Goal: Task Accomplishment & Management: Use online tool/utility

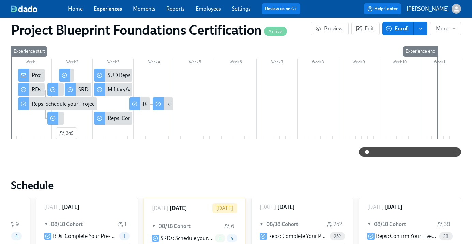
scroll to position [135, 0]
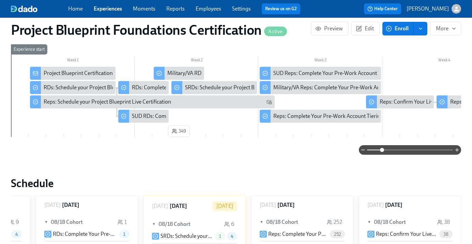
drag, startPoint x: 373, startPoint y: 151, endPoint x: 381, endPoint y: 152, distance: 8.2
click at [381, 152] on span at bounding box center [382, 150] width 4 height 4
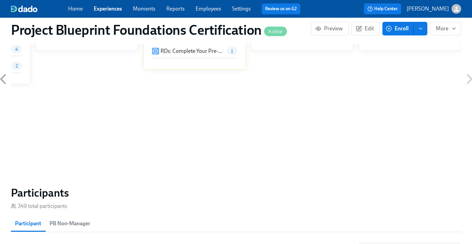
scroll to position [405, 0]
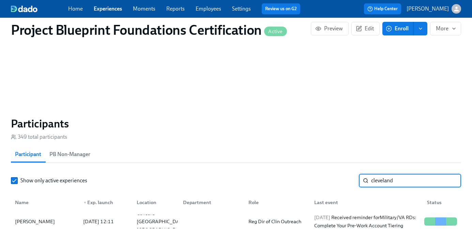
click at [389, 186] on input "cleveland" at bounding box center [416, 181] width 90 height 14
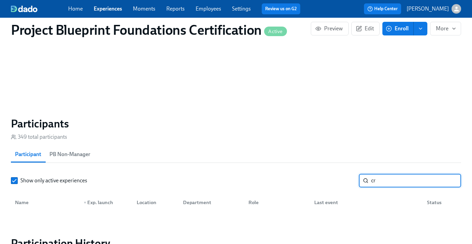
type input "c"
type input "j"
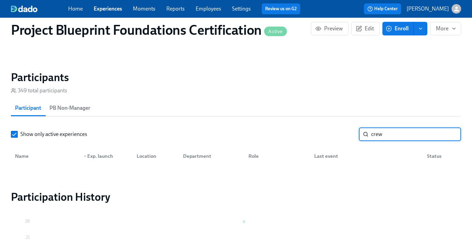
scroll to position [451, 0]
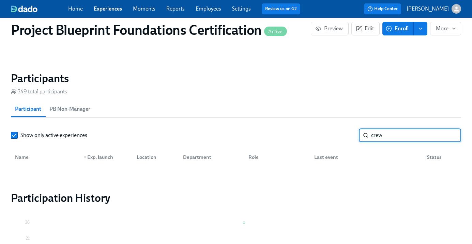
type input "crew"
click at [445, 136] on input "crew" at bounding box center [416, 135] width 90 height 14
click at [450, 138] on input "crew" at bounding box center [416, 135] width 90 height 14
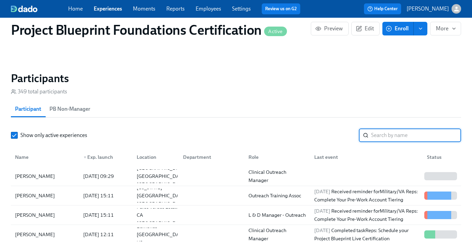
click at [203, 10] on link "Employees" at bounding box center [209, 8] width 26 height 6
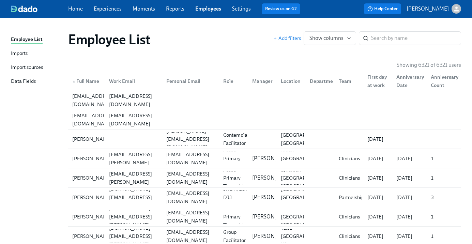
click at [30, 66] on div "Import sources" at bounding box center [27, 67] width 32 height 9
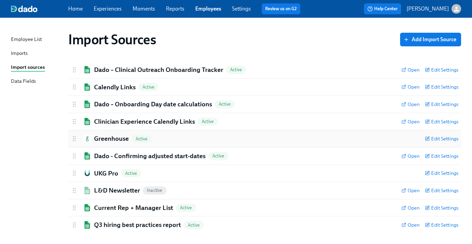
scroll to position [6, 0]
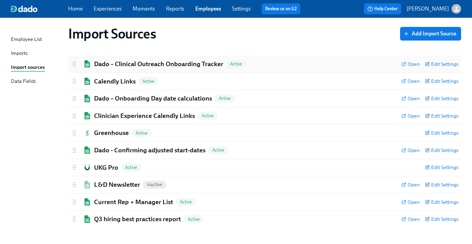
click at [152, 63] on h2 "Dado – Clinical Outreach Onboarding Tracker" at bounding box center [158, 64] width 129 height 9
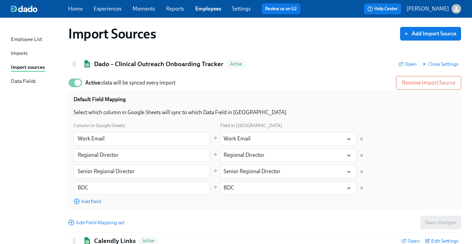
click at [72, 82] on input "Active: data will be synced every import" at bounding box center [77, 82] width 45 height 15
checkbox input "false"
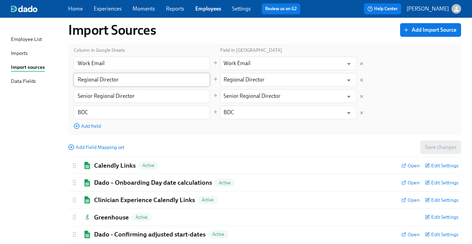
scroll to position [81, 0]
click at [109, 166] on h2 "Calendly Links" at bounding box center [115, 165] width 42 height 9
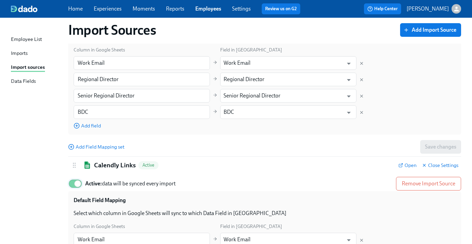
click at [74, 186] on input "Active: data will be synced every import" at bounding box center [77, 183] width 45 height 15
checkbox input "false"
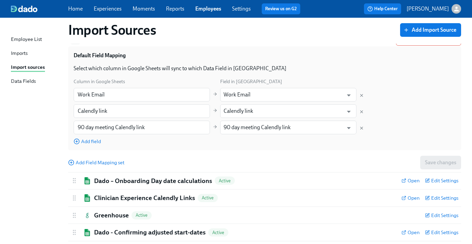
scroll to position [309, 0]
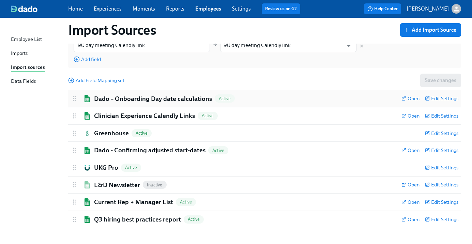
click at [135, 97] on h2 "Dado – Onboarding Day date calculations" at bounding box center [153, 98] width 118 height 9
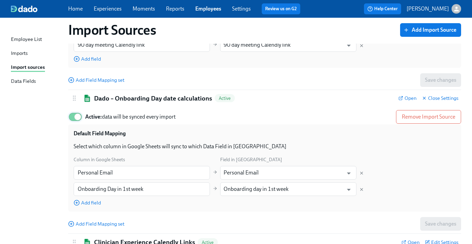
click at [72, 118] on input "Active: data will be synced every import" at bounding box center [77, 116] width 45 height 15
checkbox input "false"
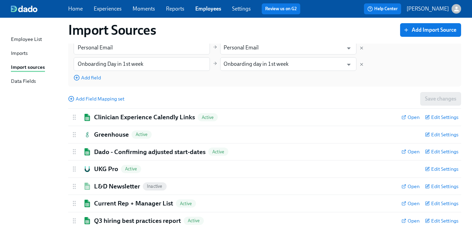
scroll to position [436, 0]
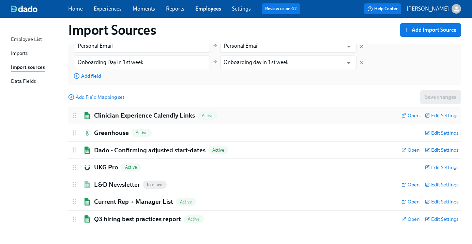
click at [117, 112] on h2 "Clinician Experience Calendly Links" at bounding box center [144, 115] width 101 height 9
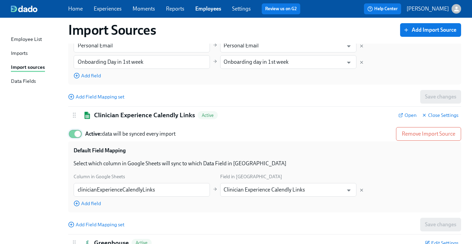
click at [71, 134] on input "Active: data will be synced every import" at bounding box center [77, 133] width 45 height 15
checkbox input "false"
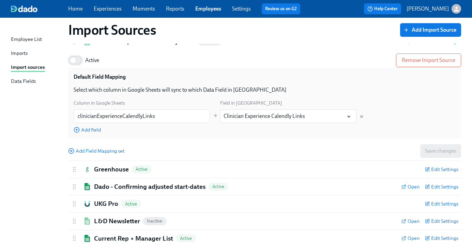
scroll to position [547, 0]
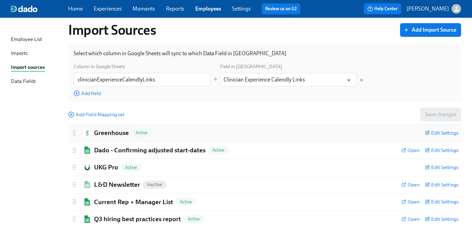
click at [104, 135] on h2 "Greenhouse" at bounding box center [111, 132] width 35 height 9
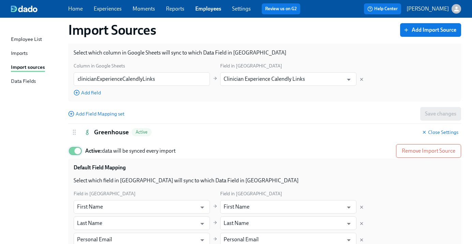
click at [68, 155] on input "Active: data will be synced every import" at bounding box center [77, 150] width 45 height 15
checkbox input "false"
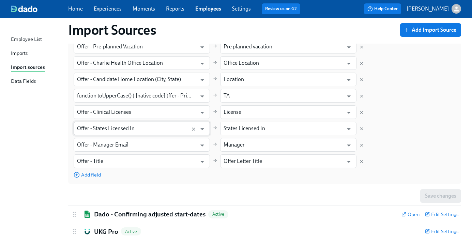
scroll to position [870, 0]
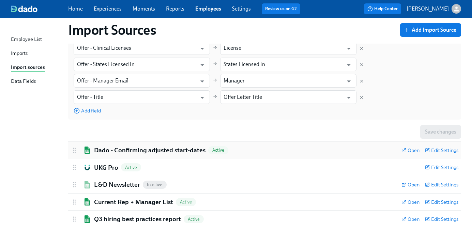
click at [107, 152] on h2 "Dado - Confirming adjusted start-dates" at bounding box center [149, 150] width 111 height 9
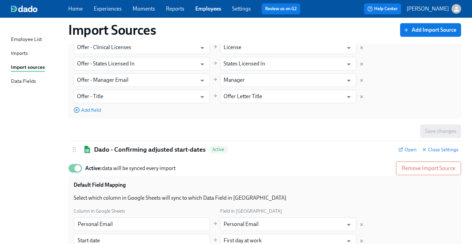
click at [72, 169] on input "Active: data will be synced every import" at bounding box center [77, 168] width 45 height 15
checkbox input "false"
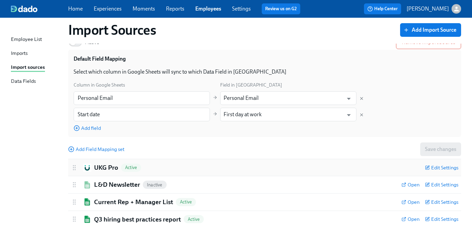
click at [101, 171] on h2 "UKG Pro" at bounding box center [106, 167] width 24 height 9
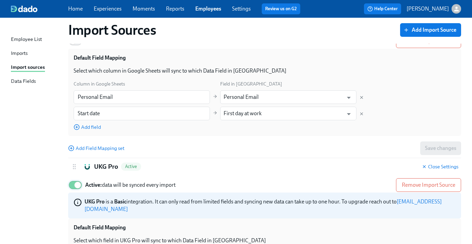
click at [72, 187] on input "Active: data will be synced every import" at bounding box center [77, 185] width 45 height 15
checkbox input "false"
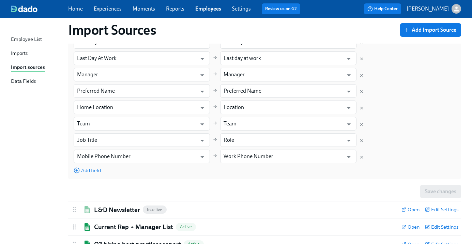
scroll to position [1307, 0]
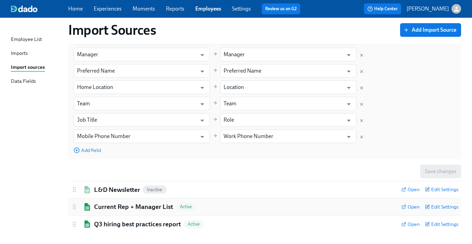
click at [107, 202] on h2 "Current Rep + Manager List" at bounding box center [133, 206] width 79 height 9
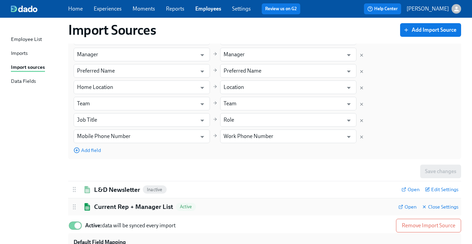
click at [107, 202] on h2 "Current Rep + Manager List" at bounding box center [133, 206] width 79 height 9
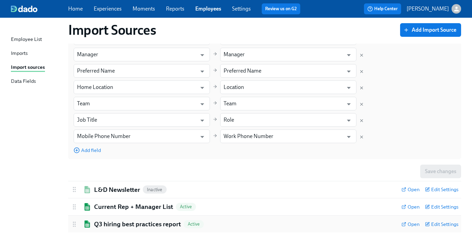
click at [104, 223] on h2 "Q3 hiring best practices report" at bounding box center [137, 224] width 87 height 9
click at [74, 239] on input "Active: data will be synced every import" at bounding box center [77, 242] width 45 height 15
checkbox input "false"
click at [25, 54] on div "Imports" at bounding box center [19, 53] width 17 height 9
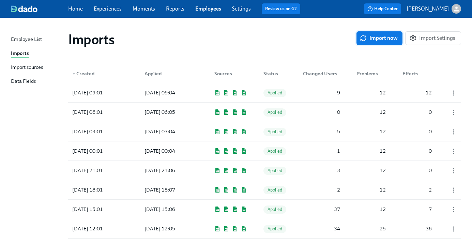
click at [375, 40] on span "Import now" at bounding box center [379, 38] width 36 height 7
click at [183, 90] on div at bounding box center [169, 93] width 61 height 14
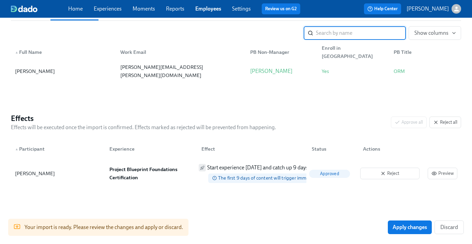
scroll to position [155, 0]
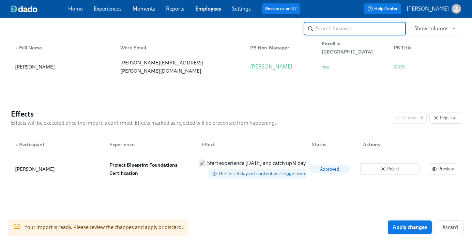
click at [410, 227] on span "Apply changes" at bounding box center [410, 227] width 34 height 7
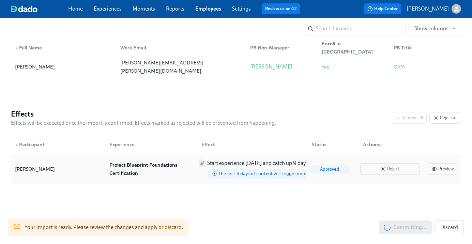
scroll to position [0, 0]
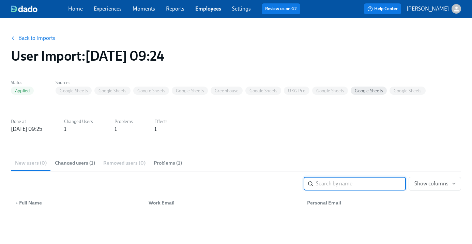
click at [201, 8] on link "Employees" at bounding box center [208, 8] width 26 height 6
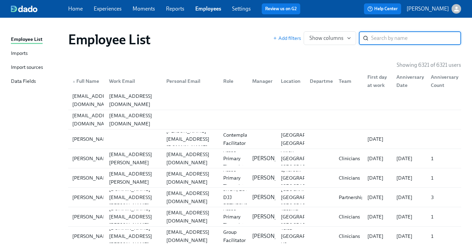
click at [30, 67] on div "Import sources" at bounding box center [27, 67] width 32 height 9
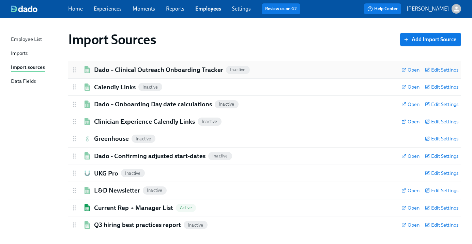
click at [120, 69] on h2 "Dado – Clinical Outreach Onboarding Tracker" at bounding box center [158, 69] width 129 height 9
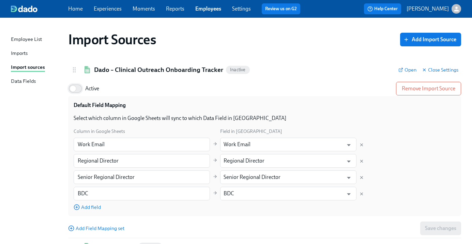
click at [80, 89] on input "Active" at bounding box center [72, 88] width 45 height 15
checkbox input "true"
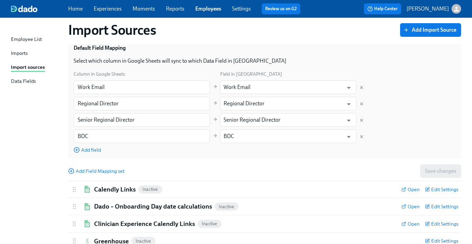
scroll to position [129, 0]
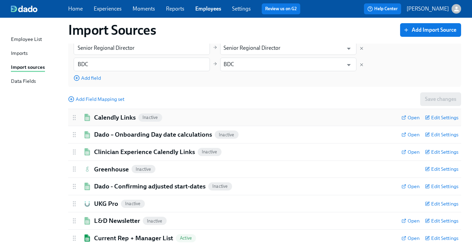
click at [126, 117] on h2 "Calendly Links" at bounding box center [115, 117] width 42 height 9
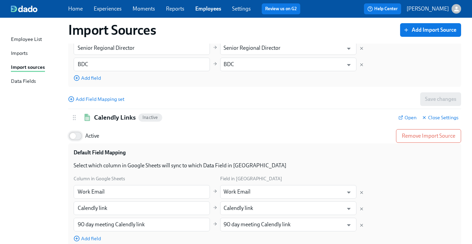
click at [78, 135] on input "Active" at bounding box center [72, 135] width 45 height 15
checkbox input "true"
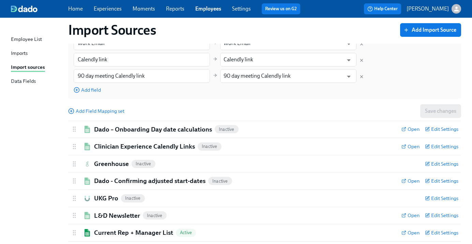
scroll to position [309, 0]
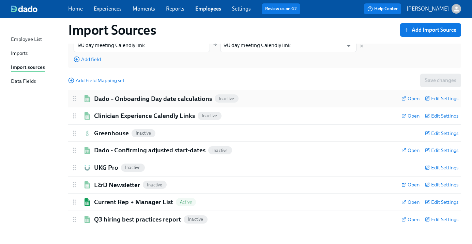
click at [118, 102] on h2 "Dado – Onboarding Day date calculations" at bounding box center [153, 98] width 118 height 9
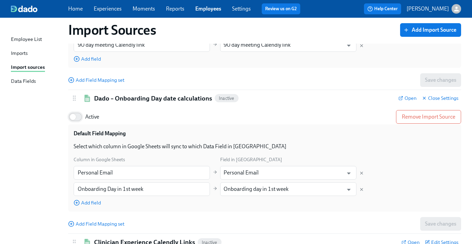
click at [81, 117] on input "Active" at bounding box center [72, 116] width 45 height 15
checkbox input "true"
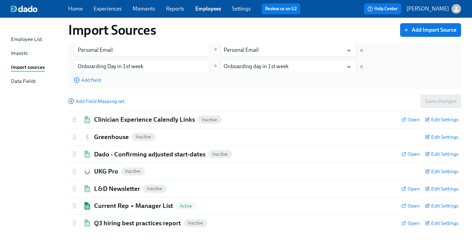
scroll to position [436, 0]
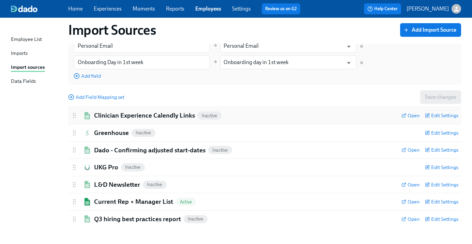
click at [111, 117] on h2 "Clinician Experience Calendly Links" at bounding box center [144, 115] width 101 height 9
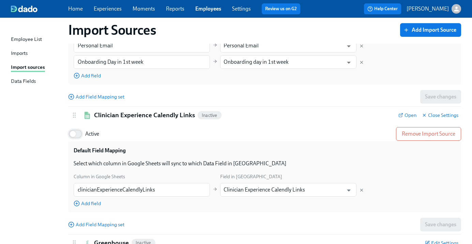
click at [76, 136] on input "Active" at bounding box center [72, 133] width 45 height 15
checkbox input "true"
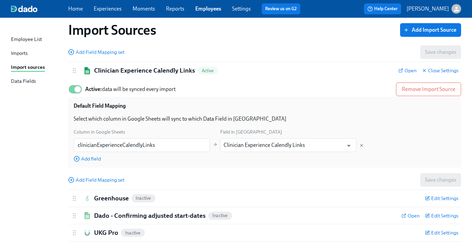
scroll to position [547, 0]
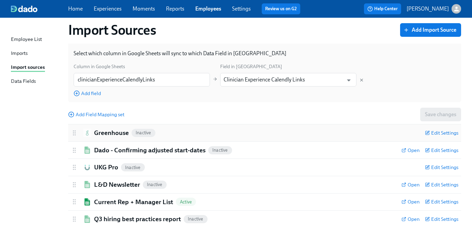
click at [106, 134] on h2 "Greenhouse" at bounding box center [111, 132] width 35 height 9
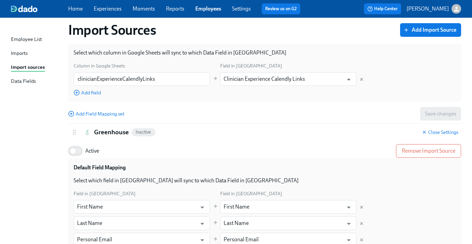
click at [79, 152] on input "Active" at bounding box center [72, 150] width 45 height 15
checkbox input "true"
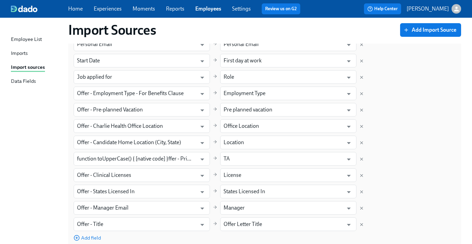
scroll to position [870, 0]
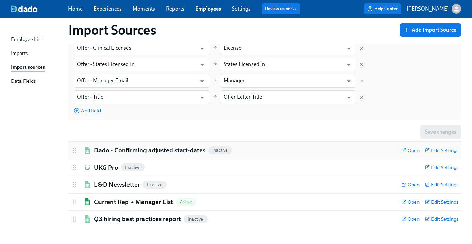
click at [102, 152] on h2 "Dado - Confirming adjusted start-dates" at bounding box center [149, 150] width 111 height 9
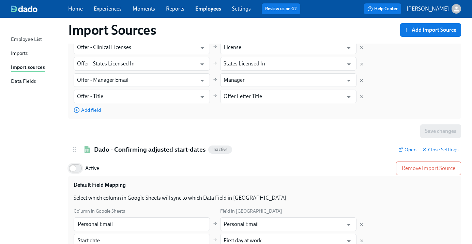
click at [79, 168] on input "Active" at bounding box center [72, 168] width 45 height 15
checkbox input "true"
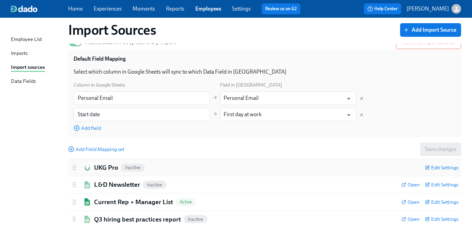
click at [108, 167] on h2 "UKG Pro" at bounding box center [106, 167] width 24 height 9
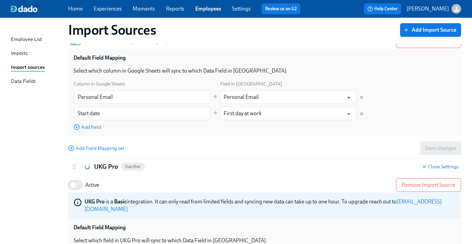
click at [78, 189] on input "Active" at bounding box center [72, 185] width 45 height 15
checkbox input "true"
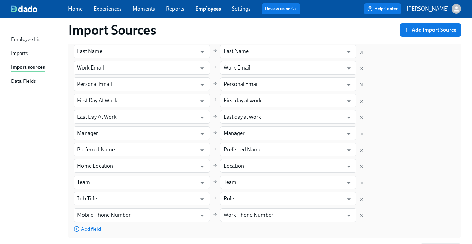
scroll to position [1307, 0]
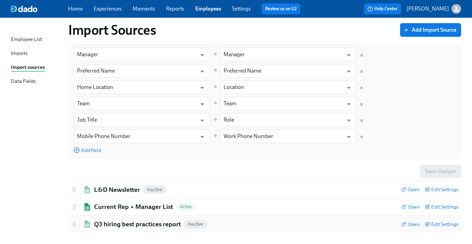
click at [121, 220] on h2 "Q3 hiring best practices report" at bounding box center [137, 224] width 87 height 9
click at [79, 236] on input "Active" at bounding box center [72, 242] width 45 height 15
checkbox input "true"
click at [111, 10] on link "Experiences" at bounding box center [108, 8] width 28 height 6
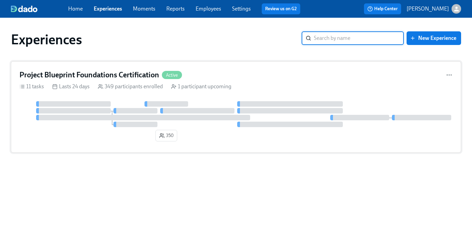
click at [106, 76] on h4 "Project Blueprint Foundations Certification" at bounding box center [89, 75] width 140 height 10
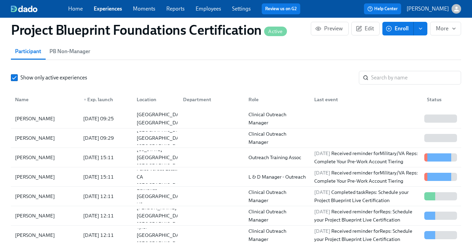
scroll to position [503, 0]
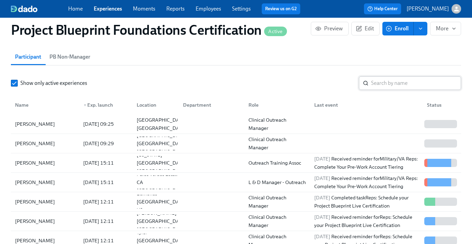
click at [398, 87] on input "search" at bounding box center [416, 83] width 90 height 14
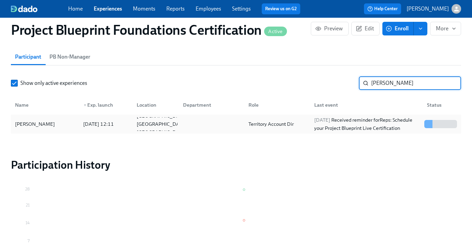
type input "[PERSON_NAME]"
click at [43, 126] on div "[PERSON_NAME]" at bounding box center [34, 124] width 45 height 8
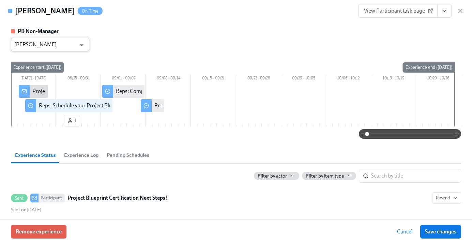
click at [64, 46] on input "[PERSON_NAME]" at bounding box center [45, 45] width 62 height 14
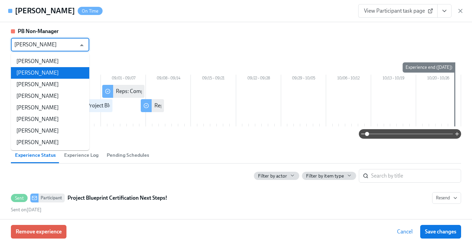
click at [49, 74] on li "[PERSON_NAME]" at bounding box center [50, 73] width 78 height 12
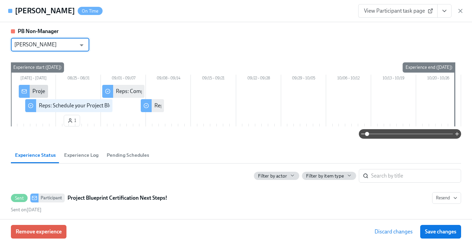
type input "[PERSON_NAME]"
click at [117, 54] on div "PB Non-Manager [PERSON_NAME] ​ [DATE] – [DATE] 08/25 – 08/31 09/01 – 09/07 09/0…" at bounding box center [236, 83] width 450 height 111
click at [438, 234] on span "Save changes" at bounding box center [440, 231] width 31 height 7
type input "[PERSON_NAME]"
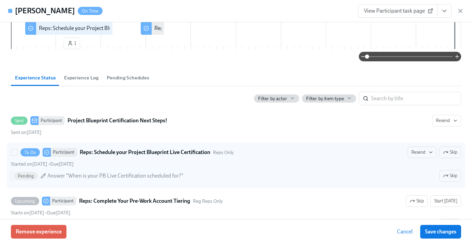
scroll to position [77, 0]
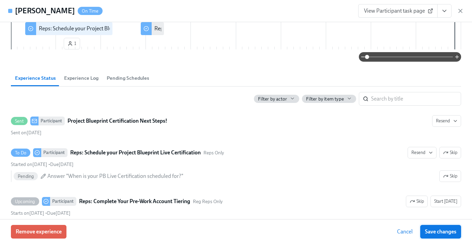
click at [429, 231] on span "Save changes" at bounding box center [440, 231] width 31 height 7
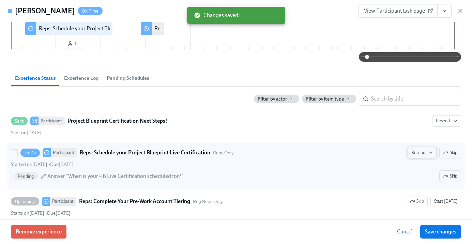
click at [421, 150] on span "Resend" at bounding box center [421, 152] width 21 height 7
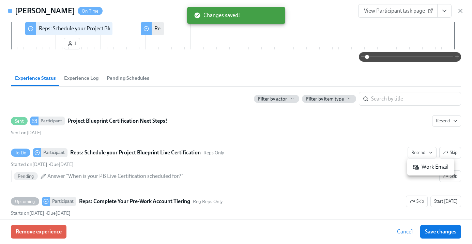
click at [423, 166] on div "Work Email" at bounding box center [431, 166] width 36 height 7
click at [438, 233] on span "Save changes" at bounding box center [440, 231] width 31 height 7
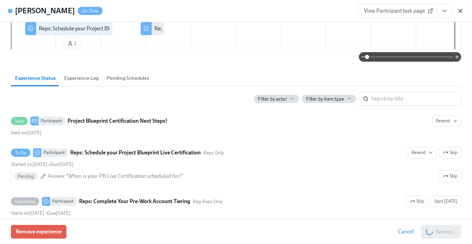
click at [459, 10] on icon "button" at bounding box center [460, 10] width 3 height 3
